Goal: Browse casually

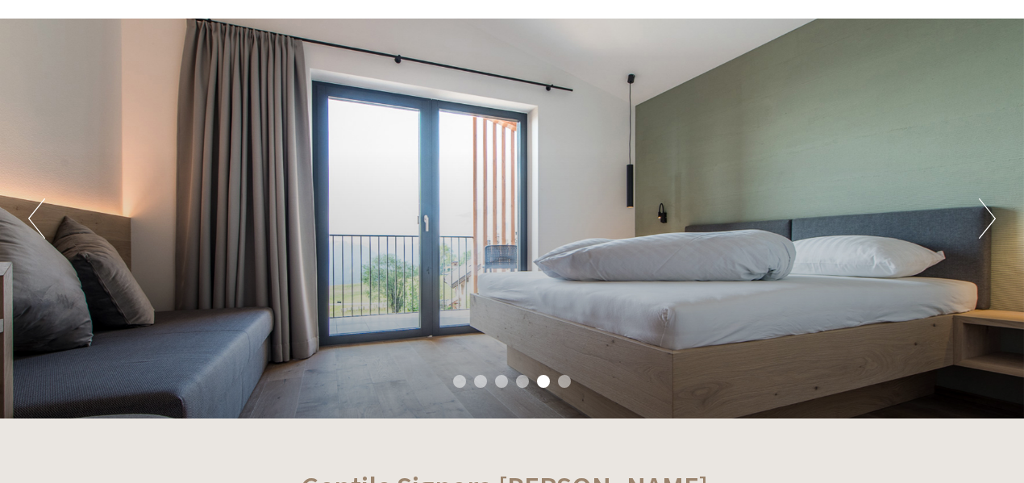
scroll to position [161, 0]
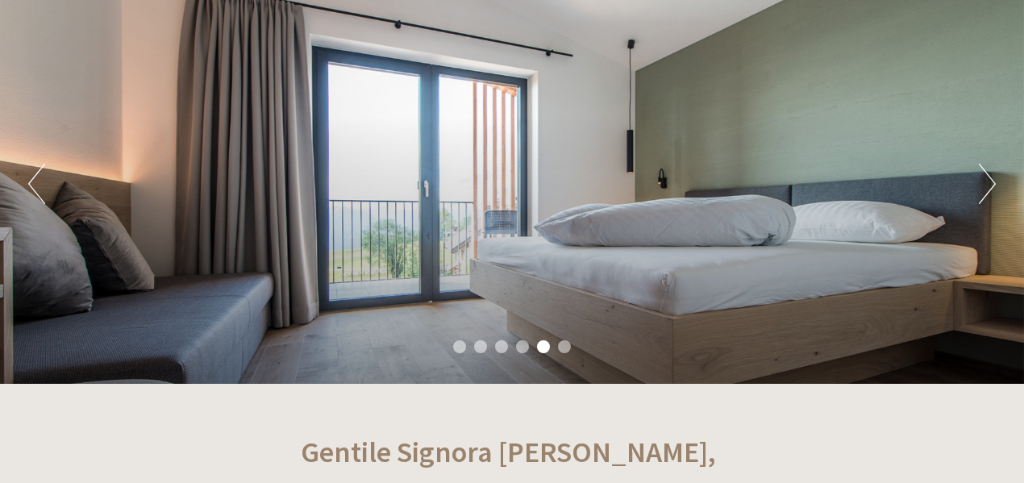
click at [982, 179] on button "Next" at bounding box center [987, 184] width 17 height 40
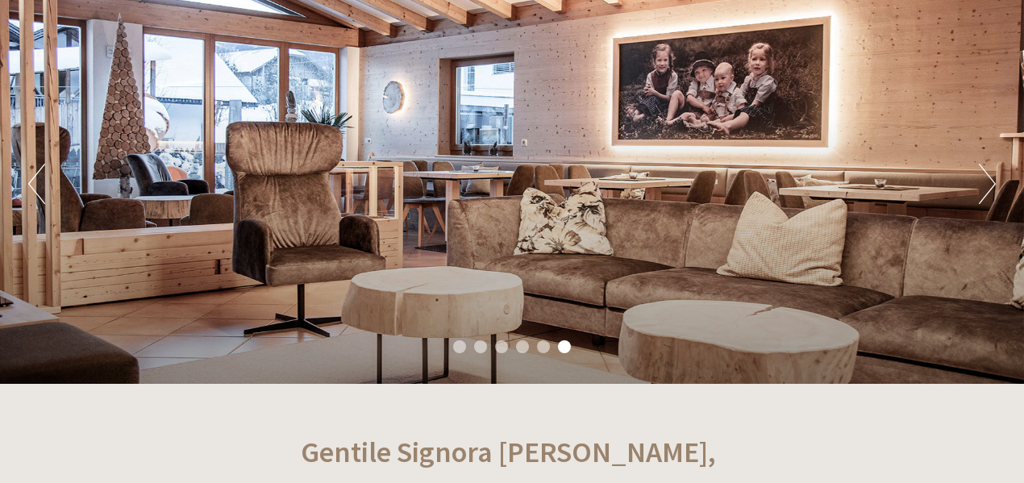
click at [983, 180] on button "Next" at bounding box center [987, 184] width 17 height 40
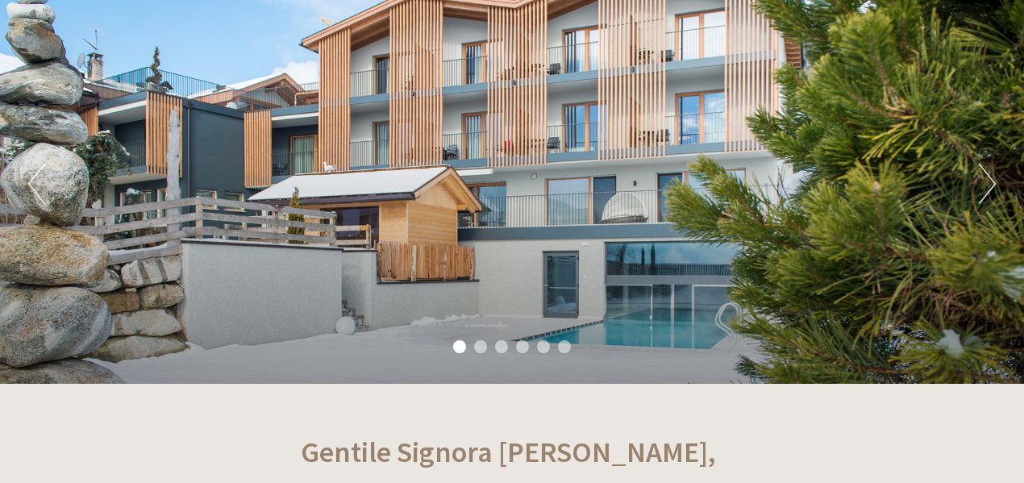
click at [983, 180] on button "Next" at bounding box center [987, 184] width 17 height 40
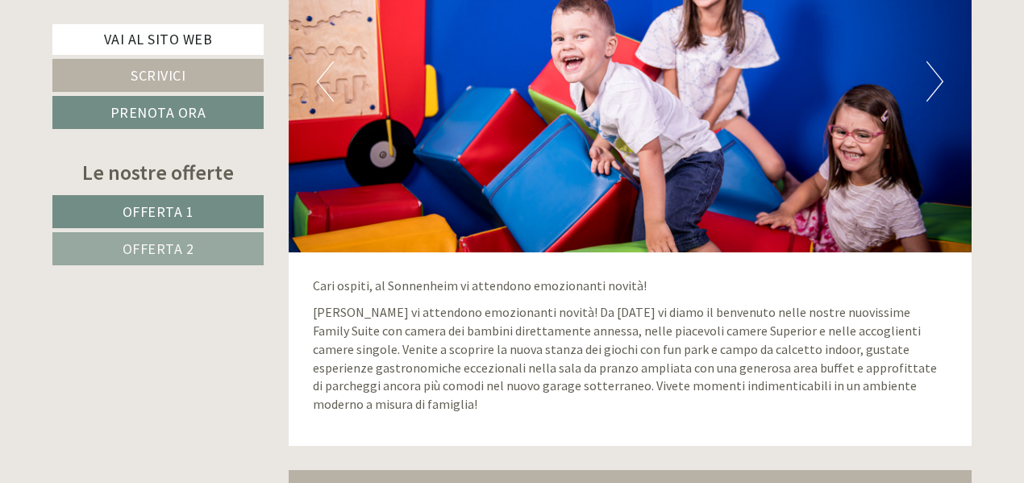
scroll to position [3632, 0]
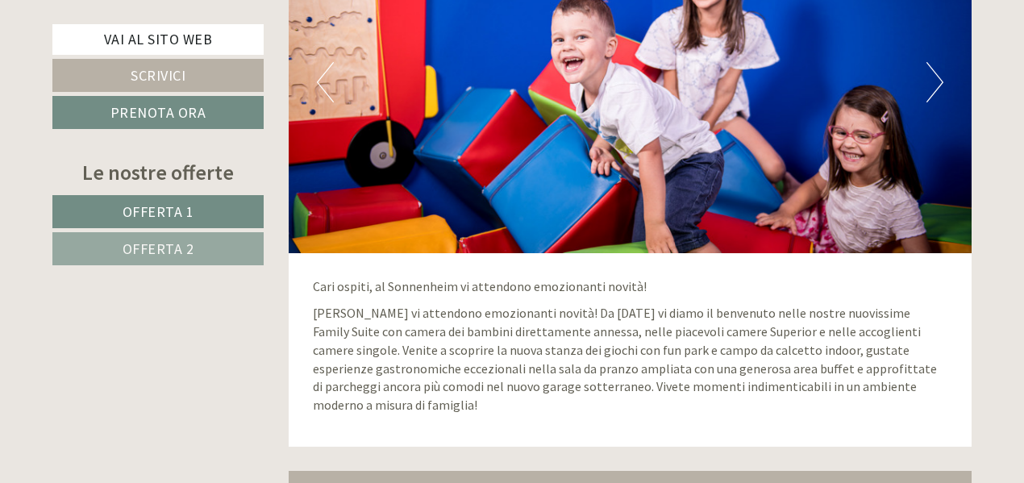
click at [933, 75] on button "Next" at bounding box center [934, 82] width 17 height 40
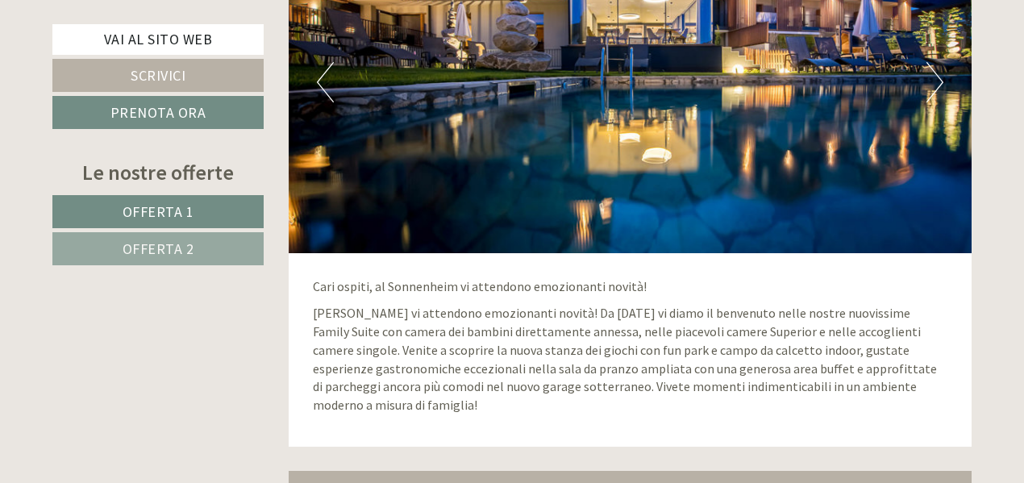
click at [933, 75] on button "Next" at bounding box center [934, 82] width 17 height 40
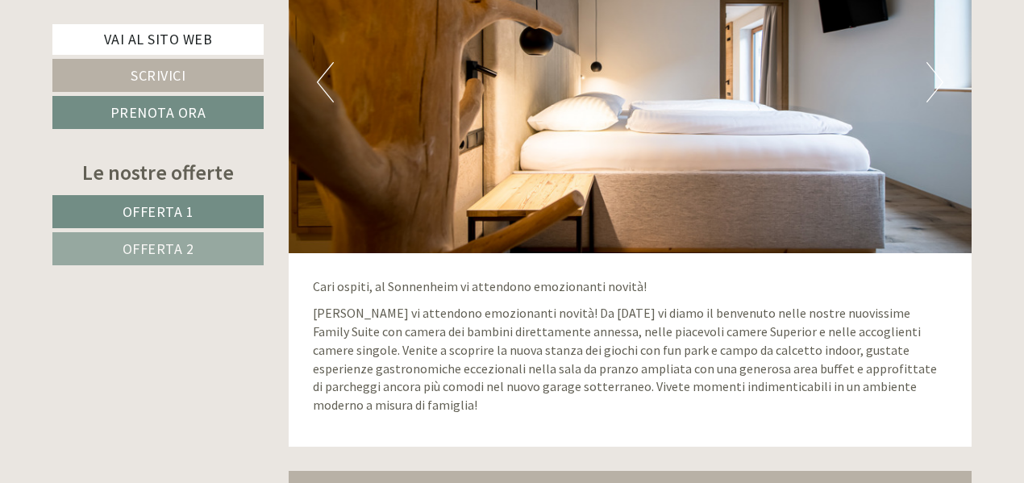
click at [933, 75] on button "Next" at bounding box center [934, 82] width 17 height 40
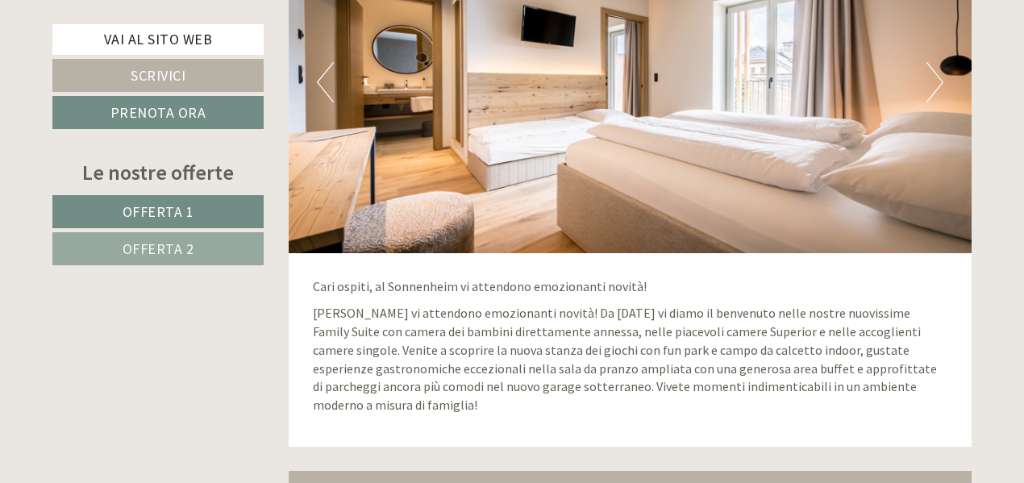
click at [933, 75] on button "Next" at bounding box center [934, 82] width 17 height 40
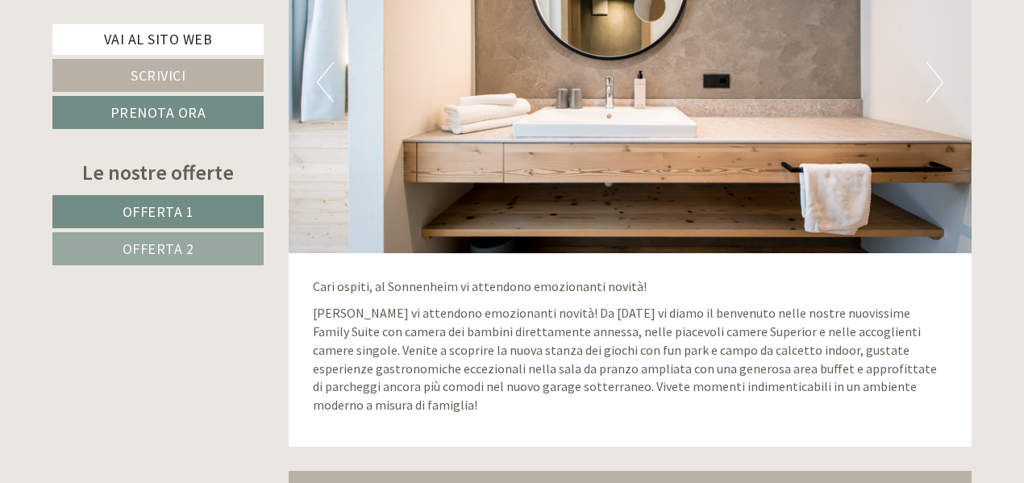
click at [933, 75] on button "Next" at bounding box center [934, 82] width 17 height 40
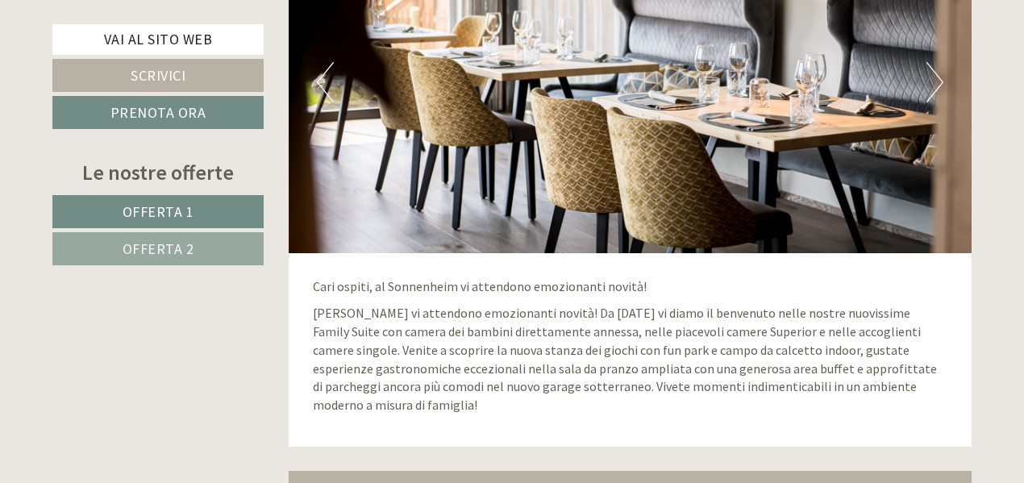
click at [933, 75] on button "Next" at bounding box center [934, 82] width 17 height 40
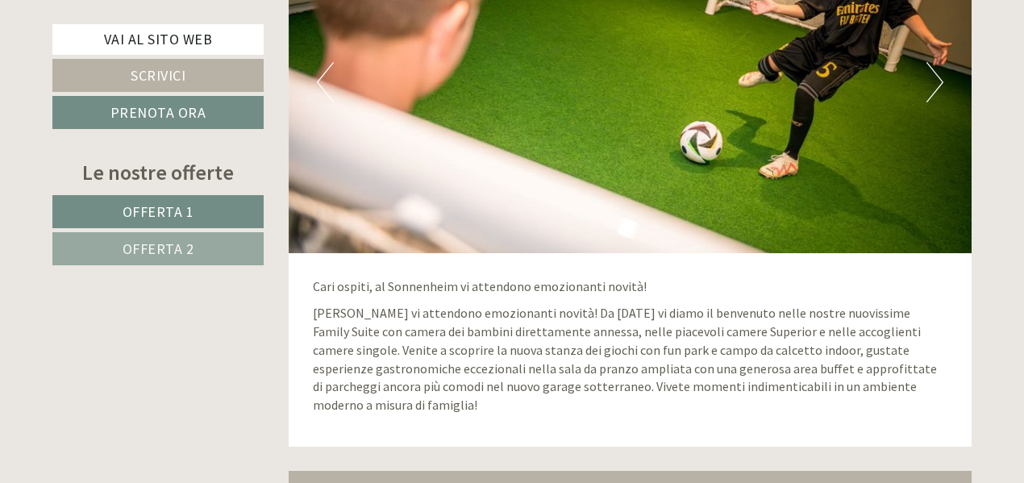
click at [933, 75] on button "Next" at bounding box center [934, 82] width 17 height 40
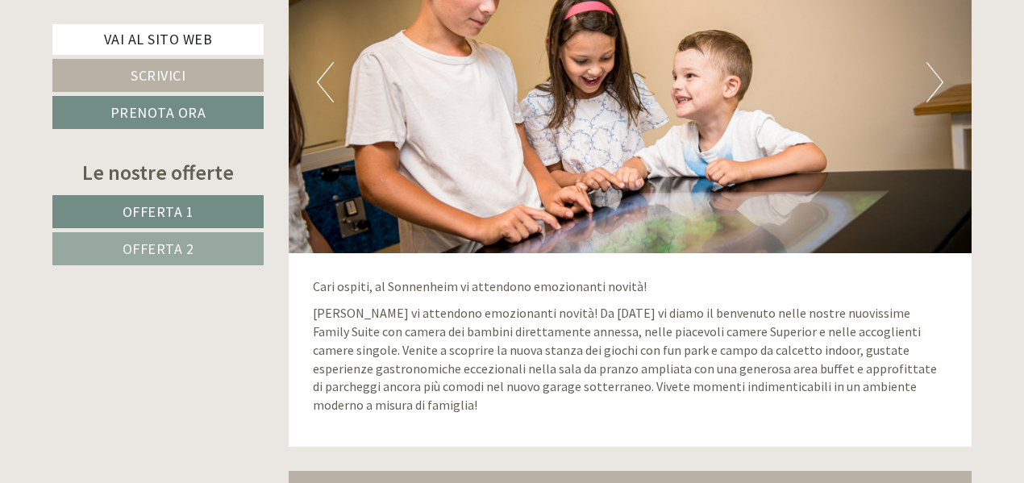
click at [933, 75] on button "Next" at bounding box center [934, 82] width 17 height 40
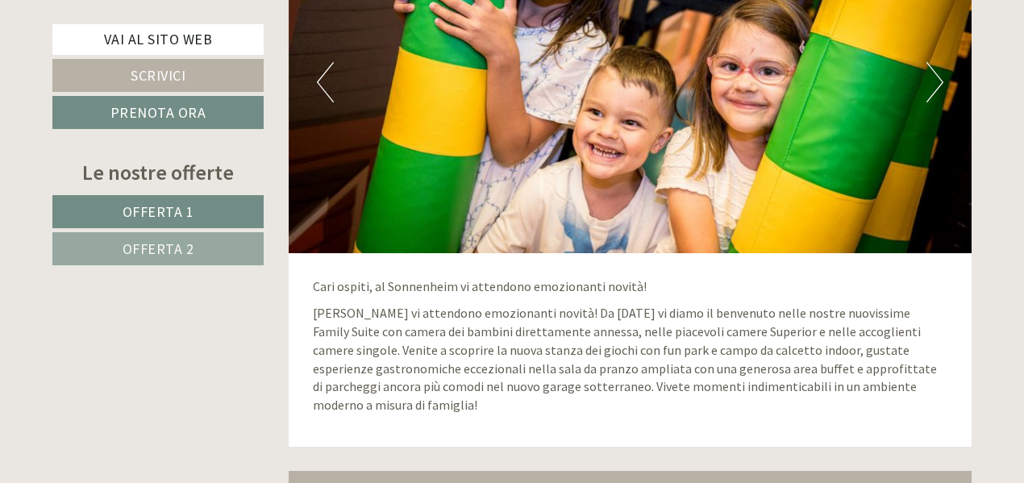
click at [933, 75] on button "Next" at bounding box center [934, 82] width 17 height 40
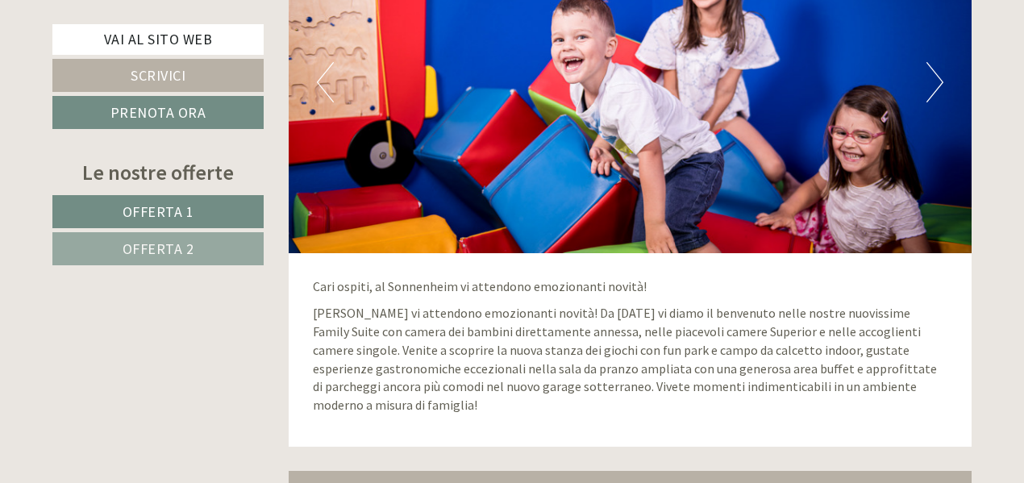
click at [933, 75] on button "Next" at bounding box center [934, 82] width 17 height 40
